Goal: Information Seeking & Learning: Check status

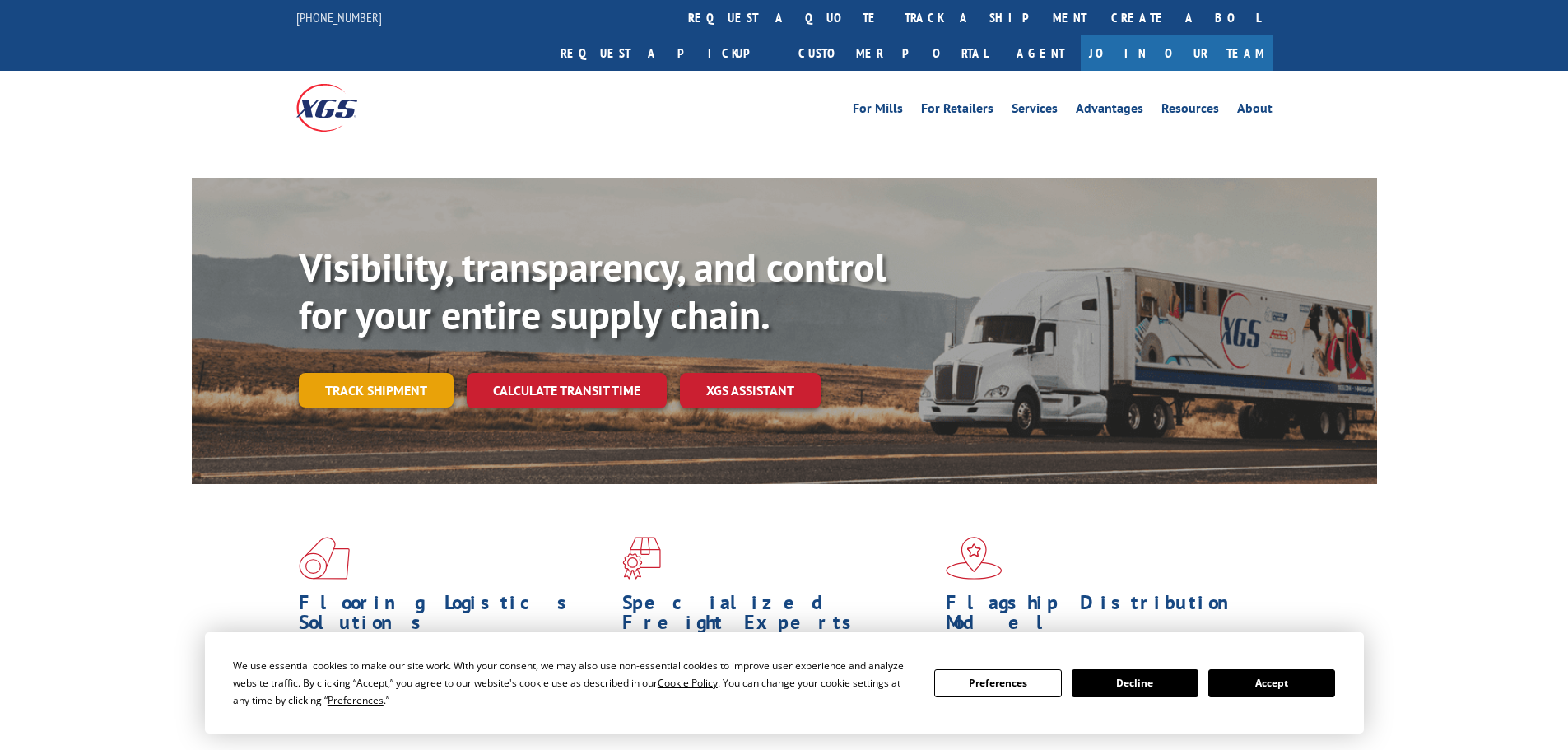
click at [385, 373] on link "Track shipment" at bounding box center [376, 390] width 155 height 35
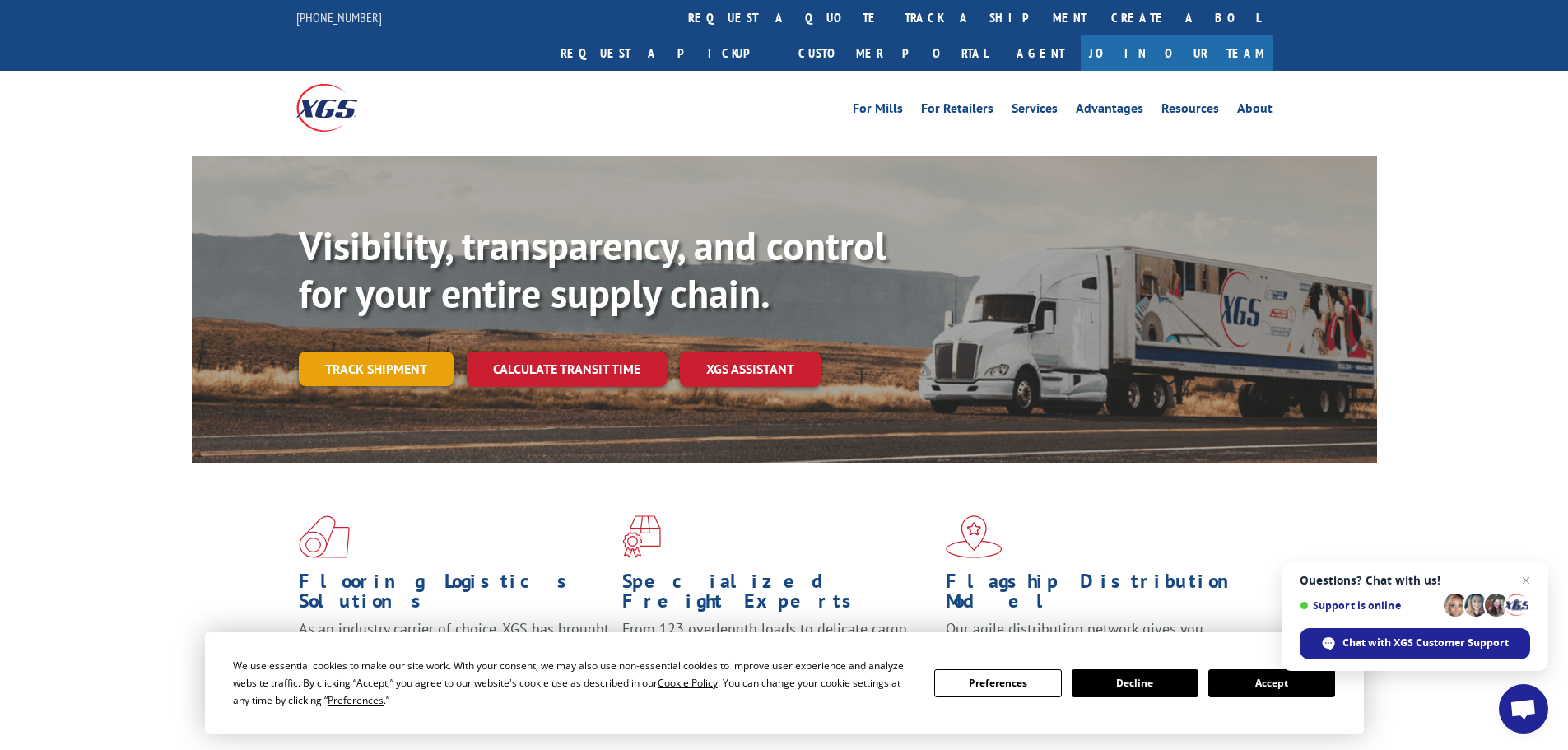
click at [359, 352] on link "Track shipment" at bounding box center [376, 369] width 155 height 35
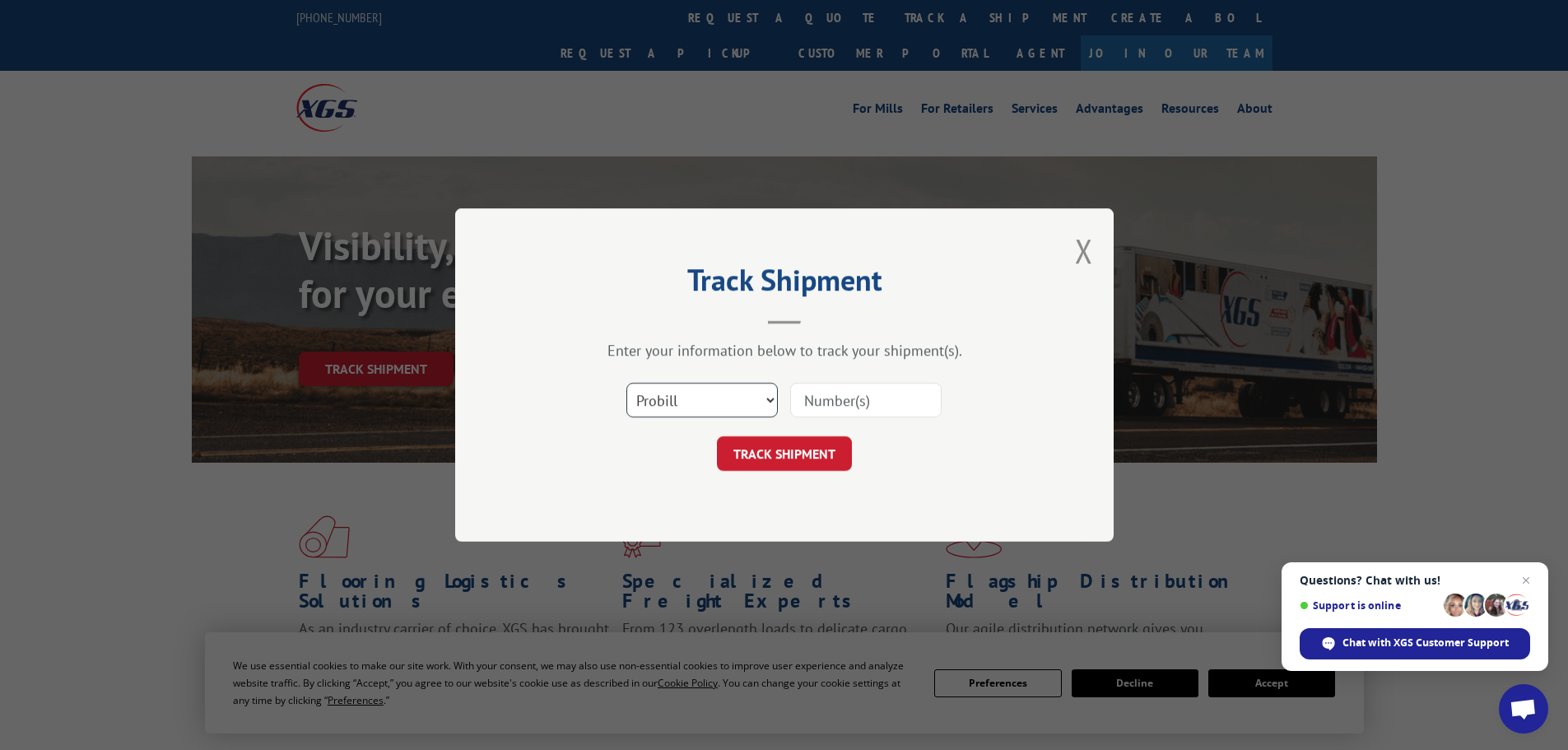
click at [759, 396] on select "Select category... Probill BOL PO" at bounding box center [702, 400] width 152 height 35
select select "po"
click at [626, 383] on select "Select category... Probill BOL PO" at bounding box center [702, 400] width 152 height 35
click at [900, 403] on input at bounding box center [866, 400] width 152 height 35
type input "03519828"
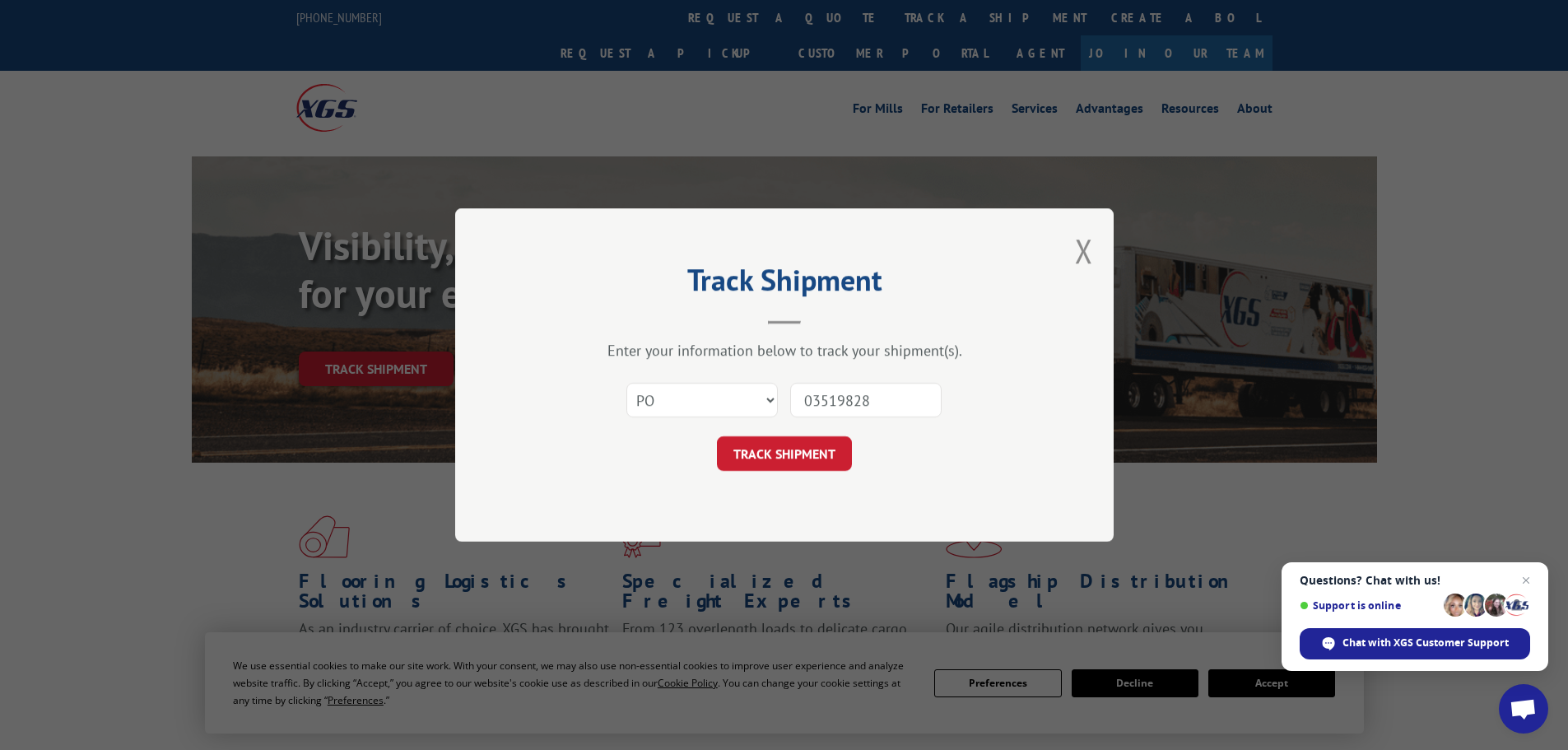
click button "TRACK SHIPMENT" at bounding box center [784, 454] width 135 height 35
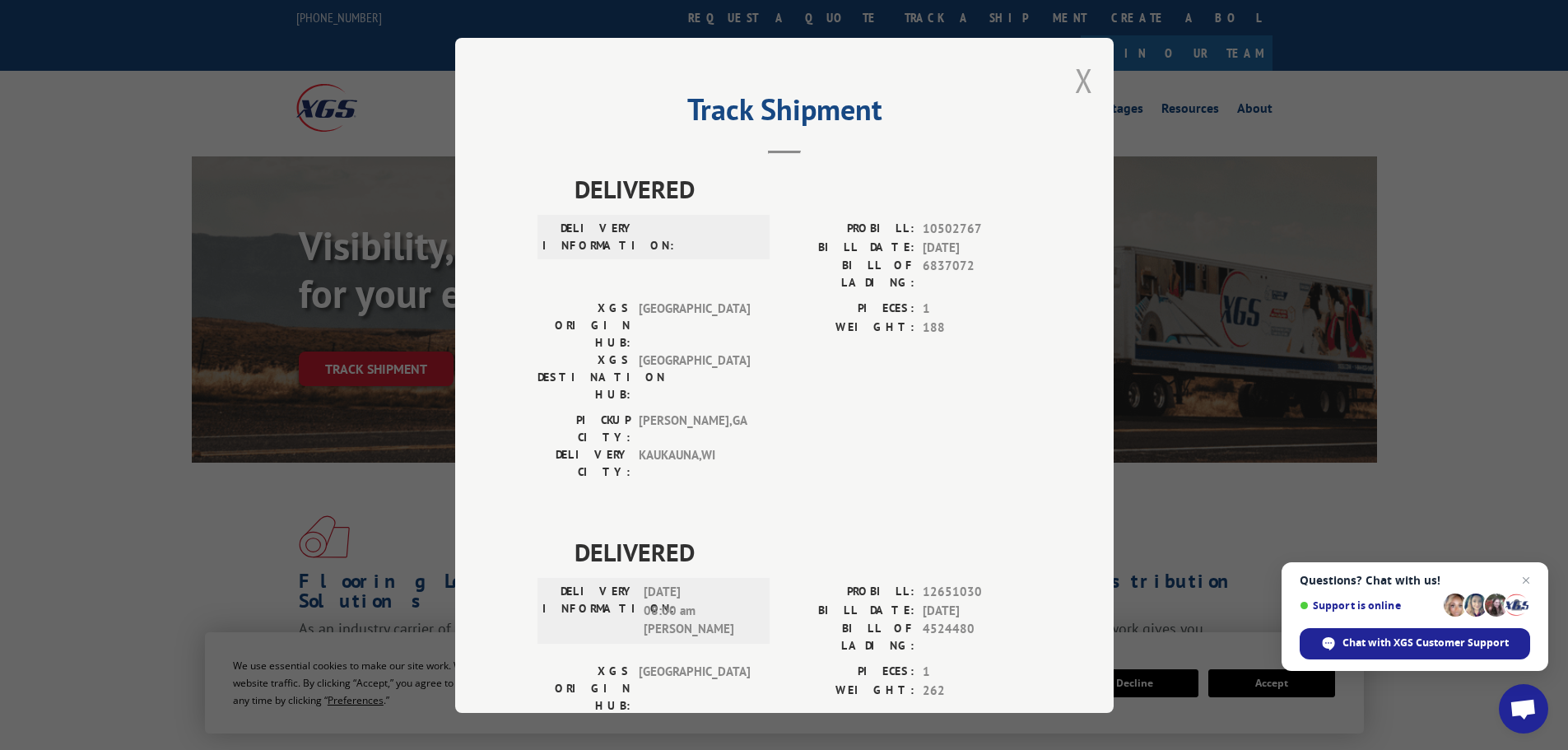
click at [1084, 87] on button "Close modal" at bounding box center [1085, 81] width 18 height 44
